Goal: Task Accomplishment & Management: Manage account settings

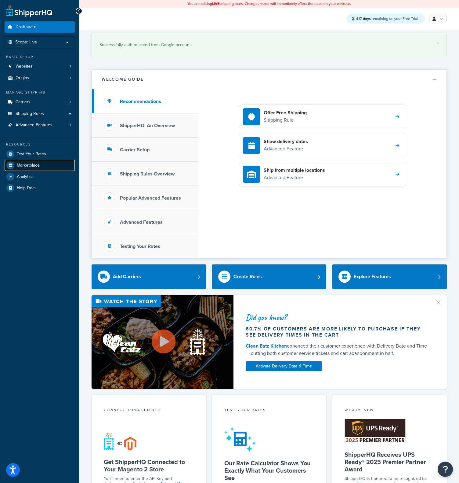
click at [39, 165] on span "Marketplace" at bounding box center [28, 165] width 23 height 5
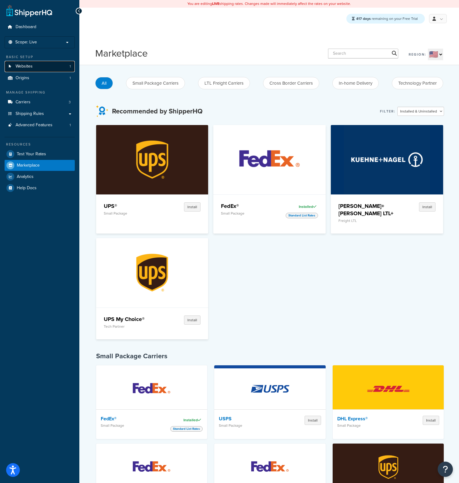
click at [31, 66] on span "Websites" at bounding box center [24, 66] width 17 height 5
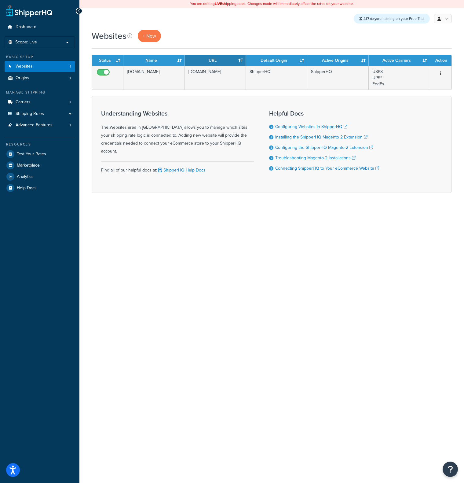
click at [277, 230] on div "You are editing LIVE shipping rates. Changes made will immediately affect the r…" at bounding box center [271, 241] width 384 height 483
click at [261, 27] on div "417 days remaining on your Free Trial My Profile Billing Global Settings Contac…" at bounding box center [271, 19] width 384 height 22
